Goal: Find specific page/section: Find specific page/section

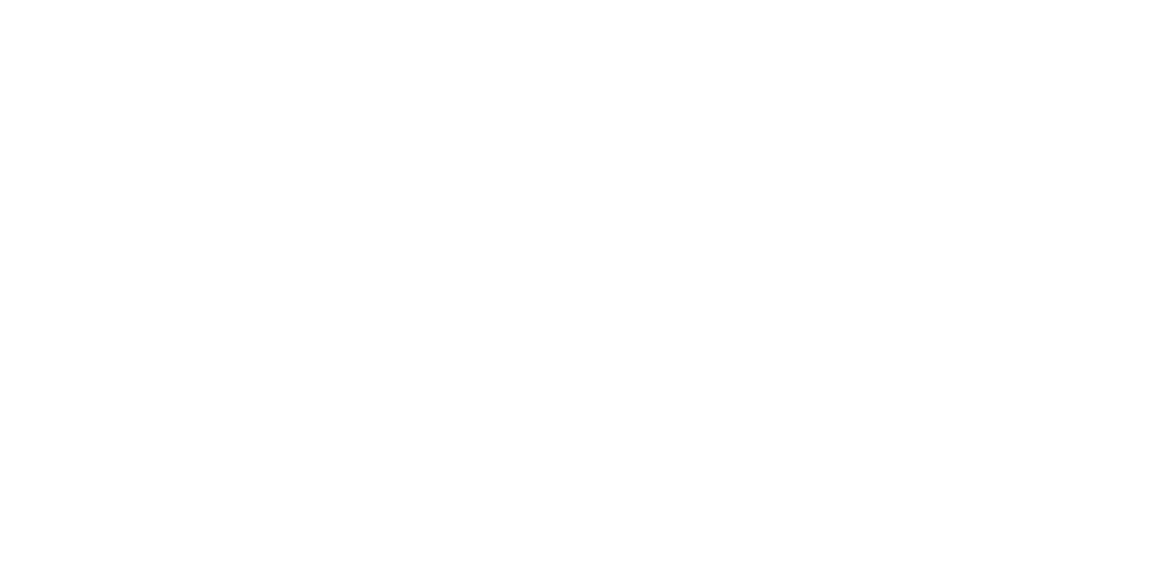
drag, startPoint x: 629, startPoint y: 245, endPoint x: 919, endPoint y: 334, distance: 303.3
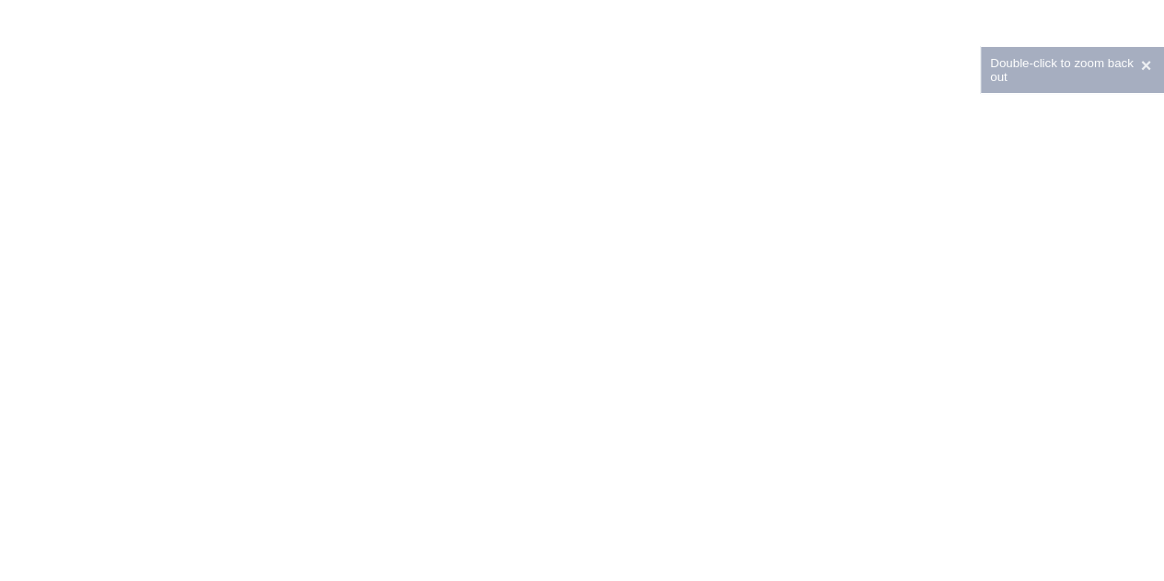
drag, startPoint x: 480, startPoint y: 269, endPoint x: 911, endPoint y: 394, distance: 448.4
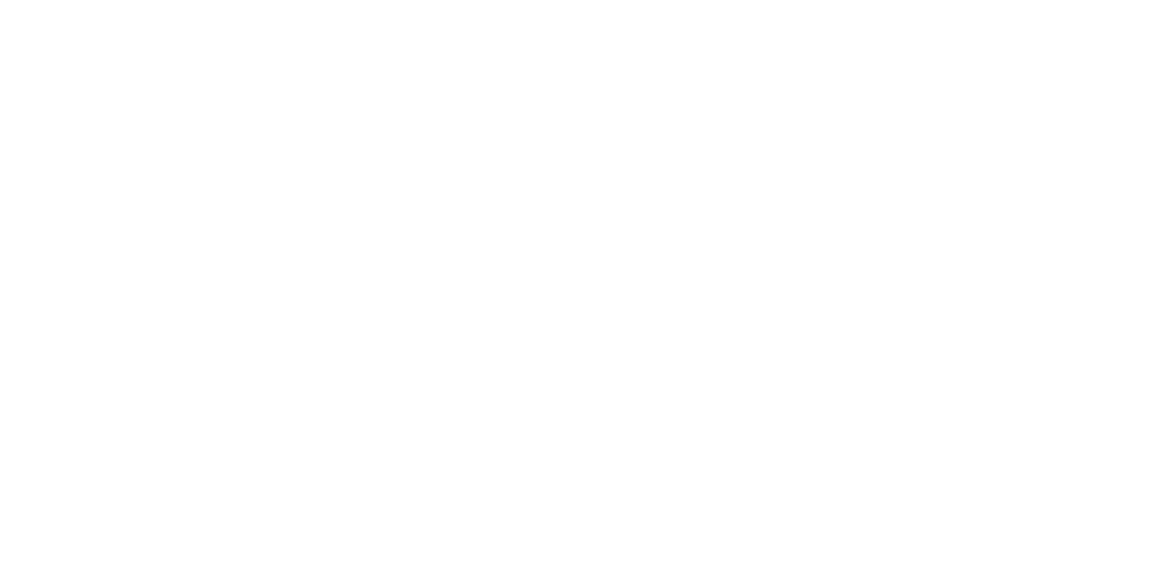
scroll to position [6, 0]
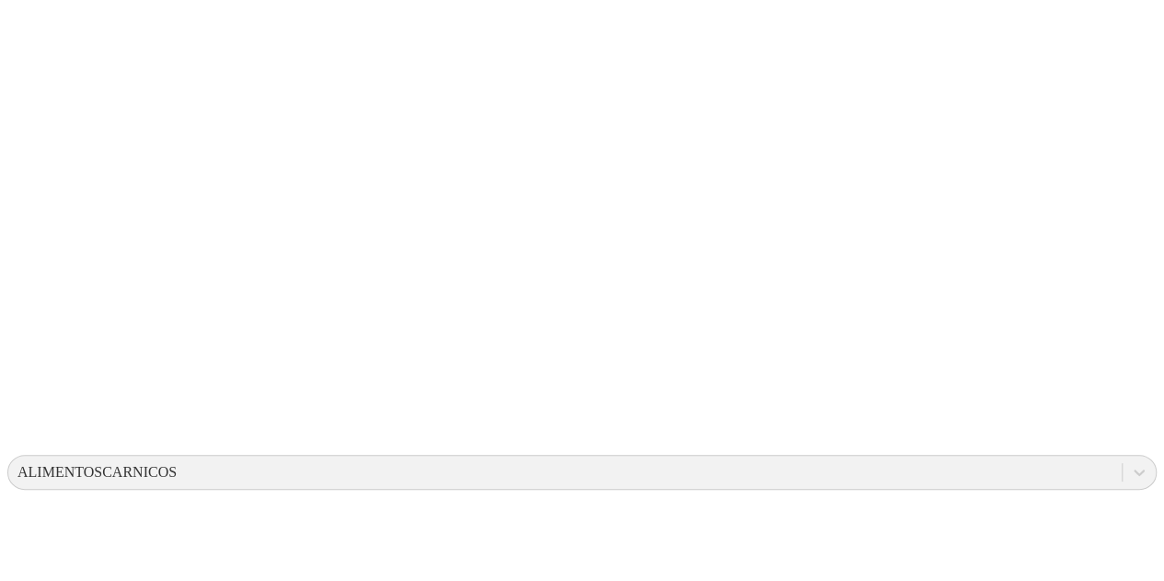
scroll to position [0, 0]
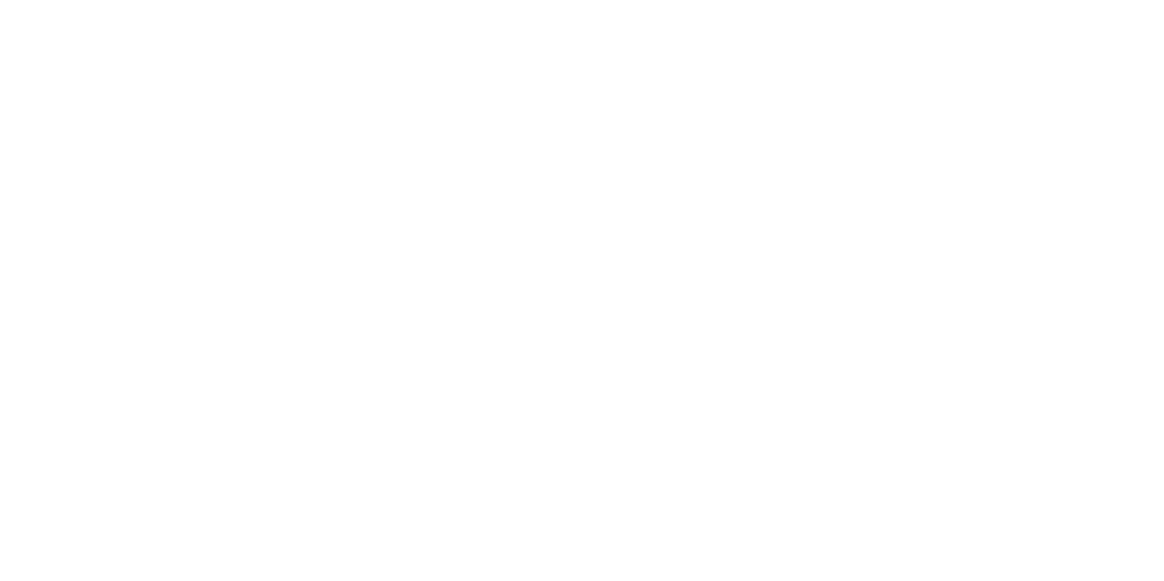
drag, startPoint x: 667, startPoint y: 241, endPoint x: 988, endPoint y: 336, distance: 334.8
drag, startPoint x: 284, startPoint y: 269, endPoint x: 706, endPoint y: 429, distance: 450.8
